Goal: Task Accomplishment & Management: Use online tool/utility

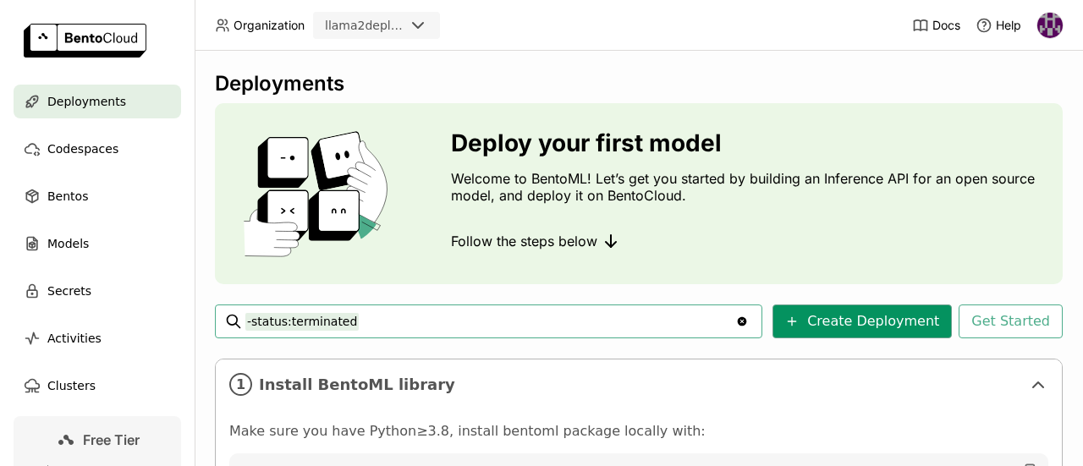
click at [874, 315] on button "Create Deployment" at bounding box center [861, 322] width 179 height 34
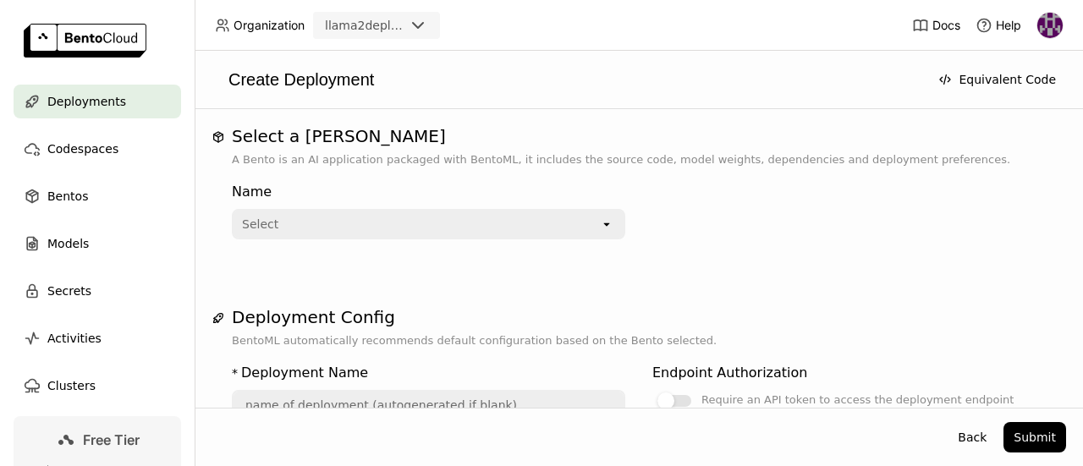
click at [490, 227] on div "Select" at bounding box center [416, 224] width 366 height 27
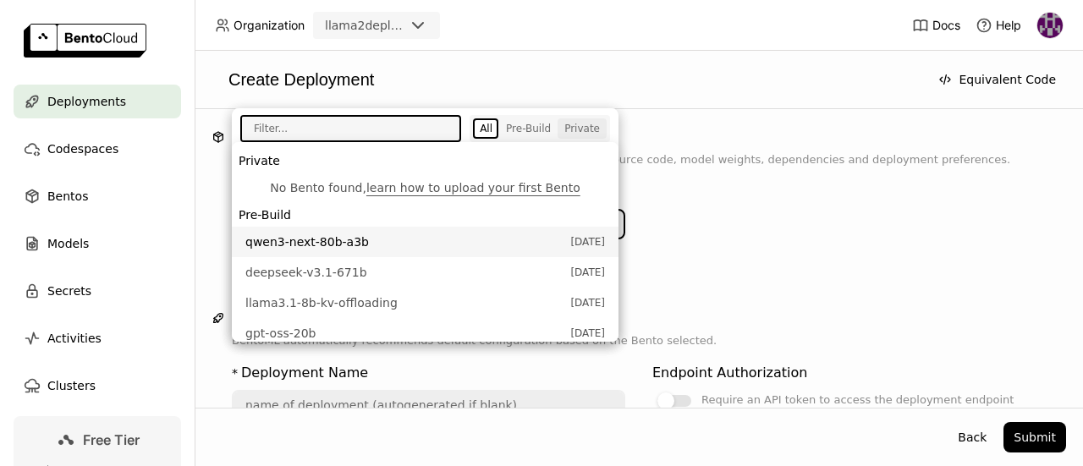
click at [580, 124] on div "Private" at bounding box center [582, 129] width 36 height 14
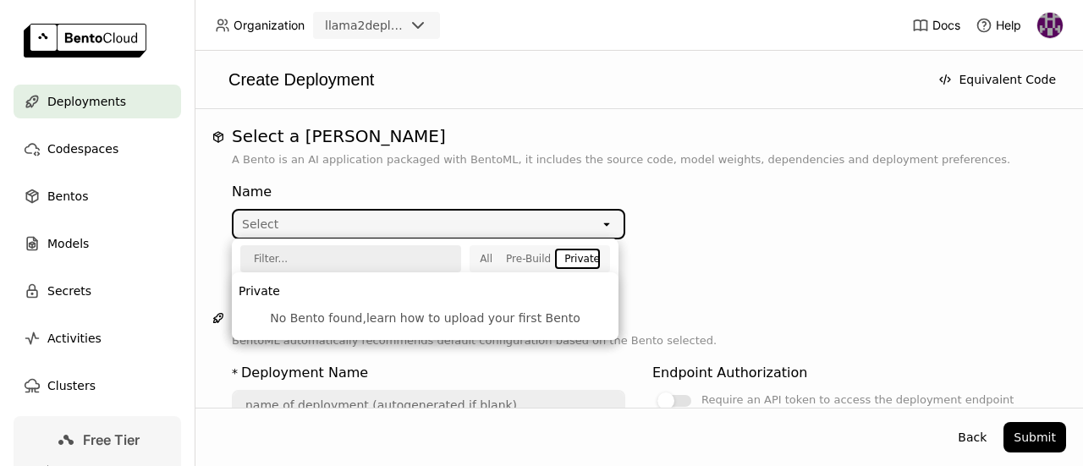
click at [513, 314] on link "learn how to upload your first Bento" at bounding box center [473, 318] width 214 height 14
click at [499, 260] on button "All" at bounding box center [486, 259] width 26 height 20
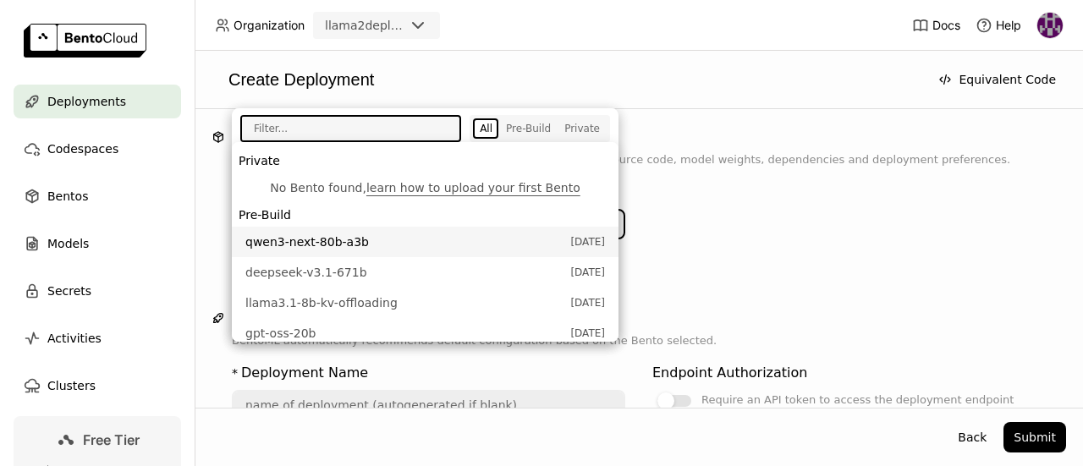
click at [397, 127] on input "text" at bounding box center [345, 129] width 206 height 24
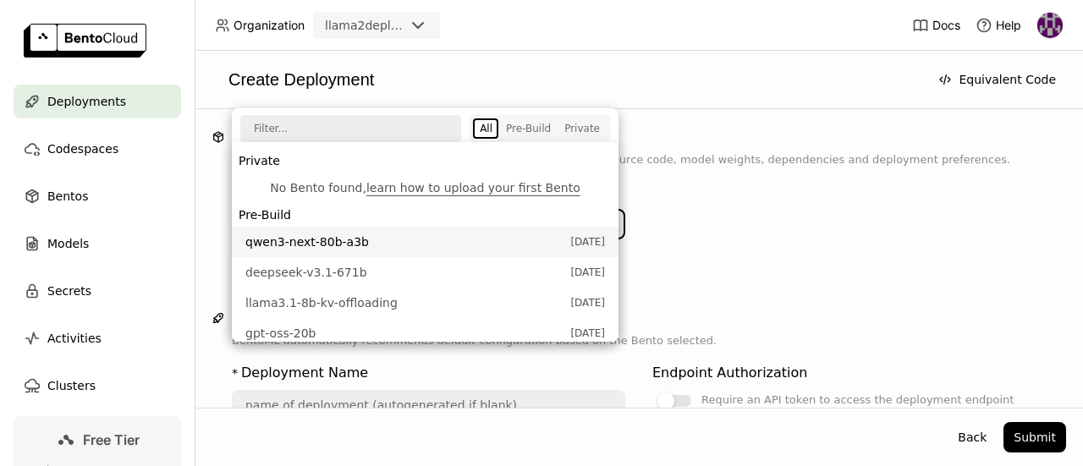
click at [378, 119] on input "text" at bounding box center [345, 129] width 206 height 24
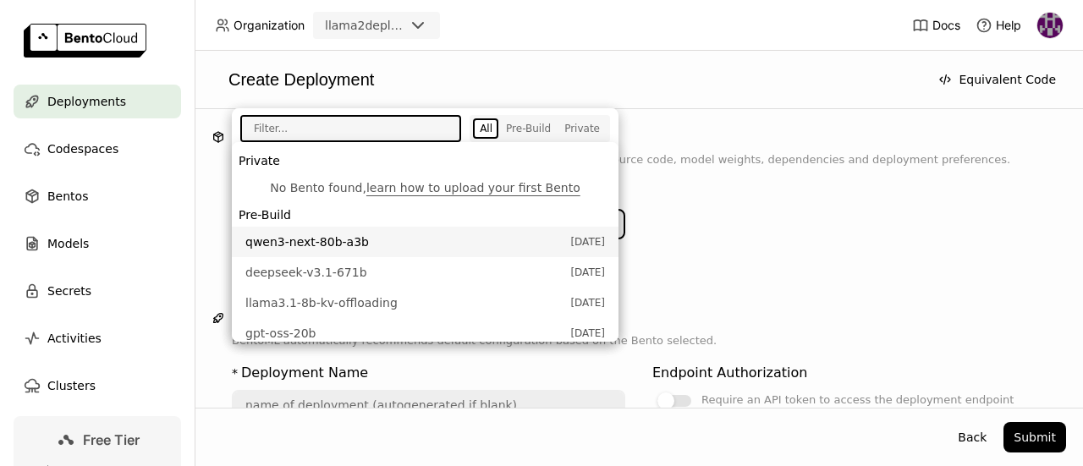
paste input "embeddings"
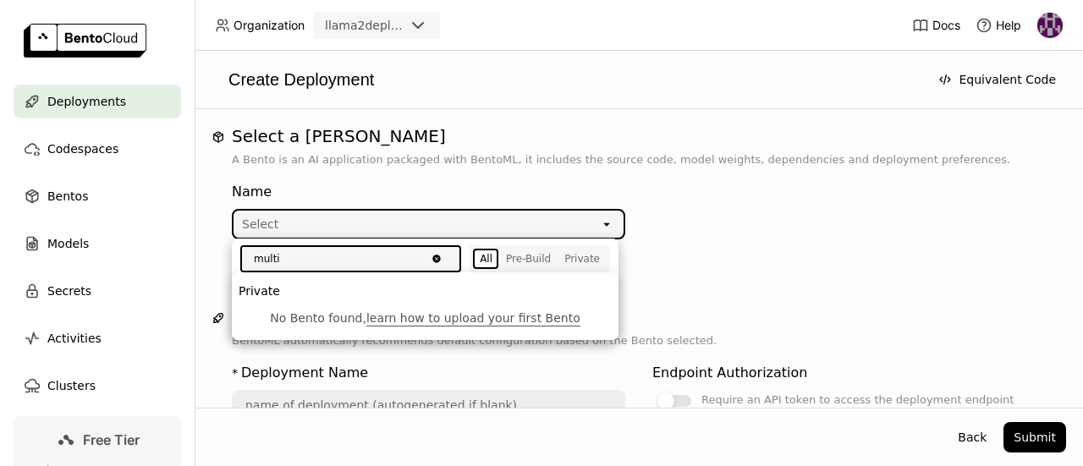
type input "multi"
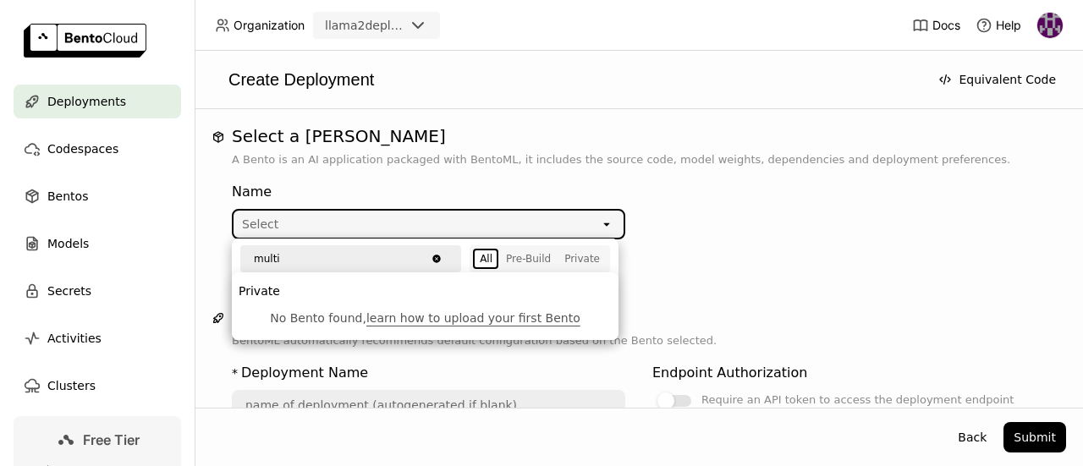
click at [798, 248] on div "Name Select open" at bounding box center [639, 217] width 814 height 98
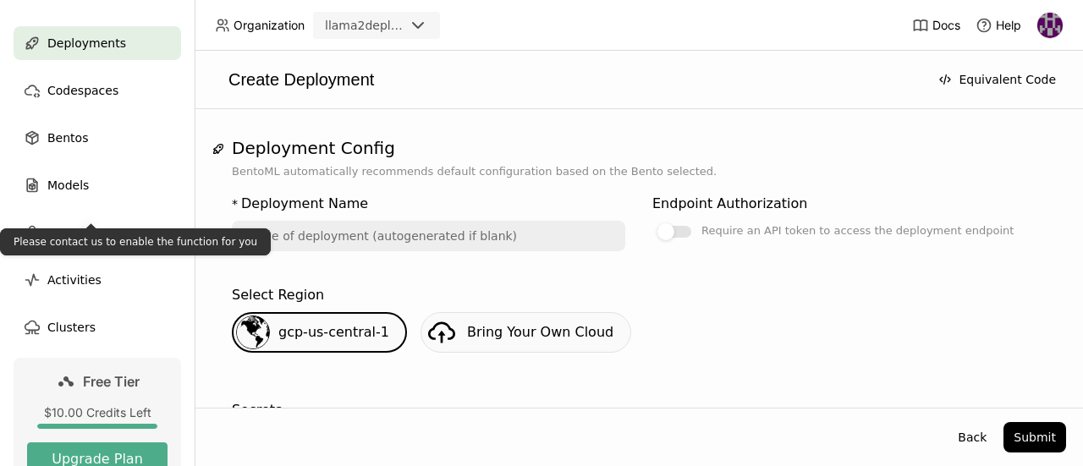
scroll to position [85, 0]
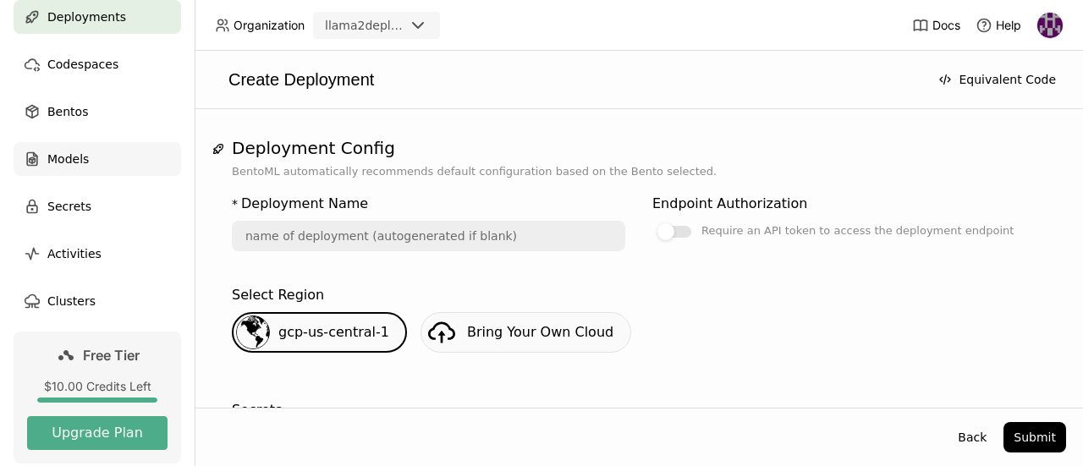
click at [67, 159] on span "Models" at bounding box center [67, 159] width 41 height 20
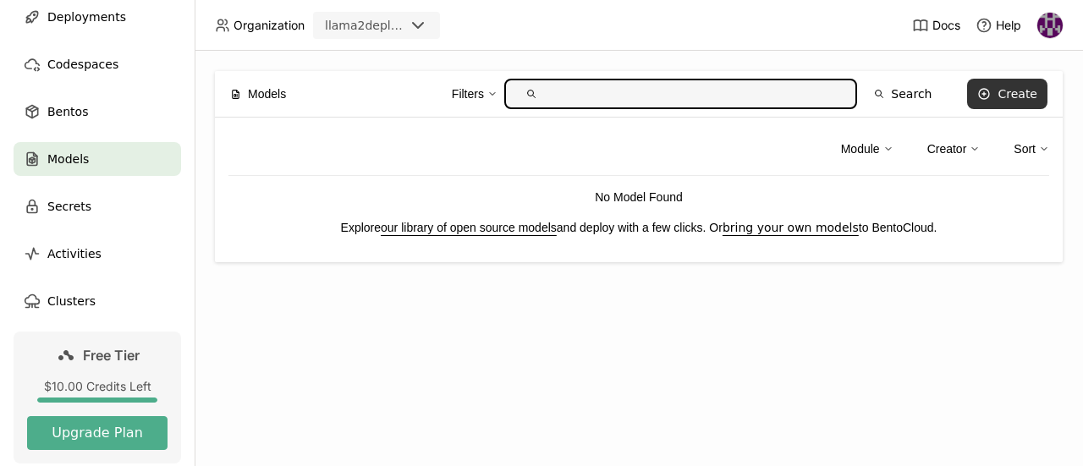
click at [991, 96] on icon at bounding box center [984, 94] width 14 height 14
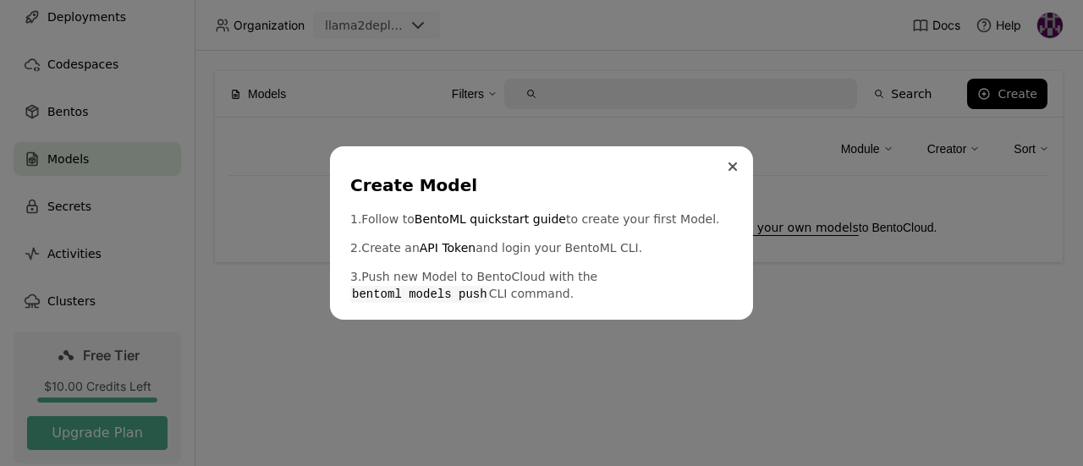
click at [733, 156] on button "Close" at bounding box center [732, 166] width 20 height 20
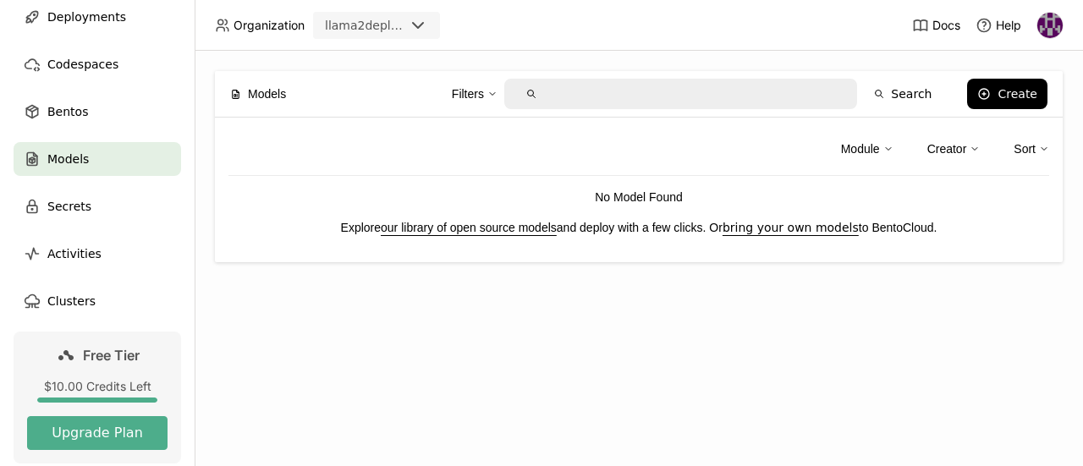
scroll to position [159, 0]
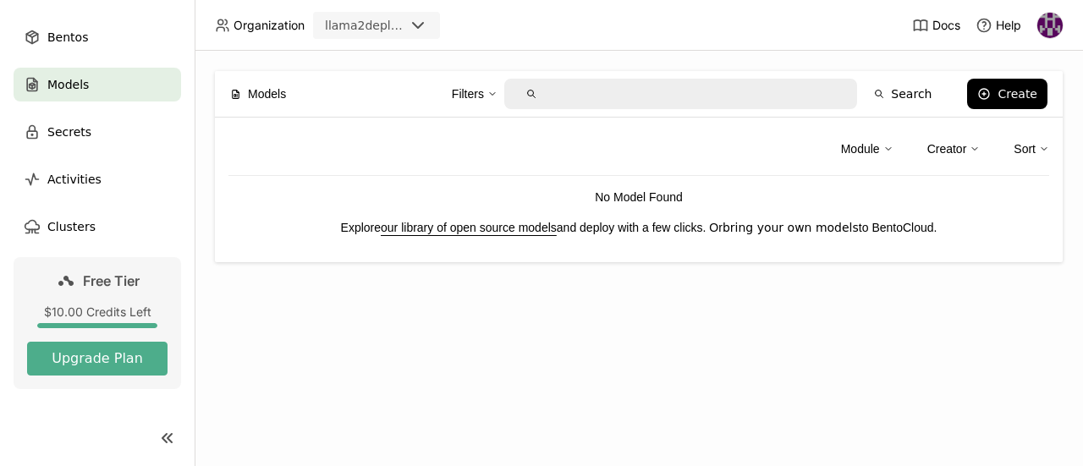
click at [754, 232] on link "bring your own models" at bounding box center [790, 228] width 136 height 14
